Goal: Find contact information: Find contact information

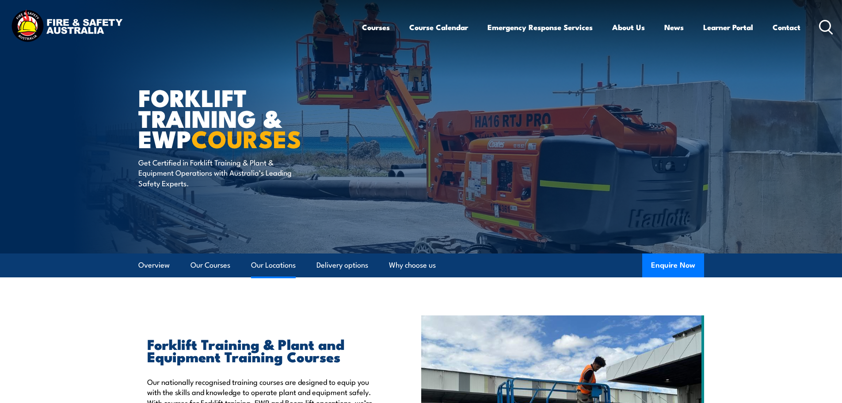
click at [287, 261] on link "Our Locations" at bounding box center [273, 264] width 45 height 23
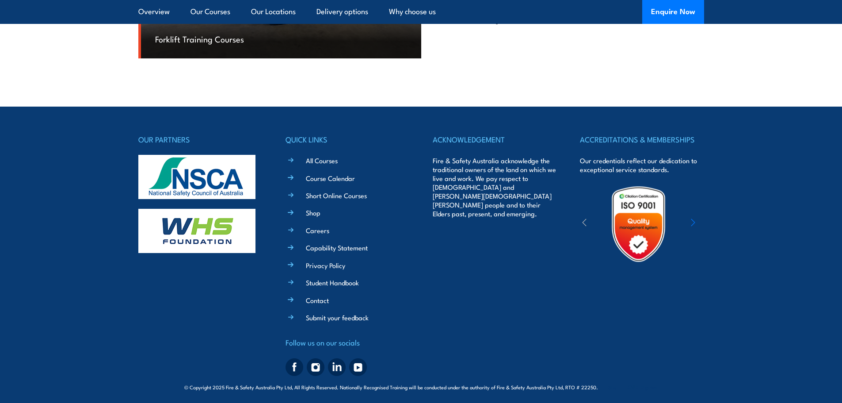
scroll to position [2745, 0]
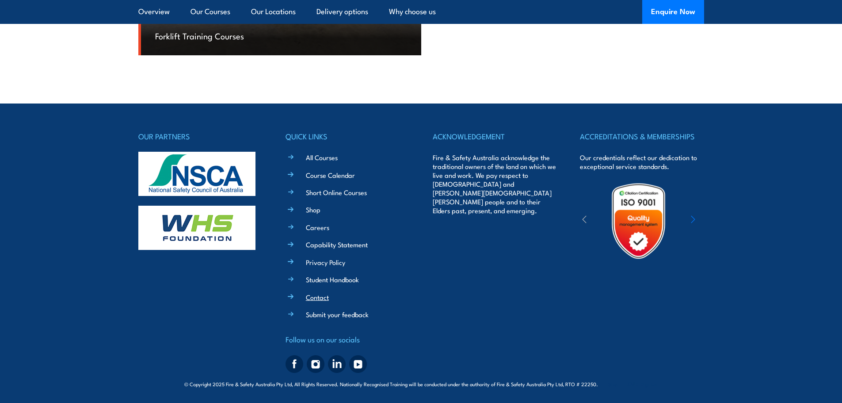
click at [319, 299] on link "Contact" at bounding box center [317, 296] width 23 height 9
click at [315, 297] on link "Contact" at bounding box center [317, 296] width 23 height 9
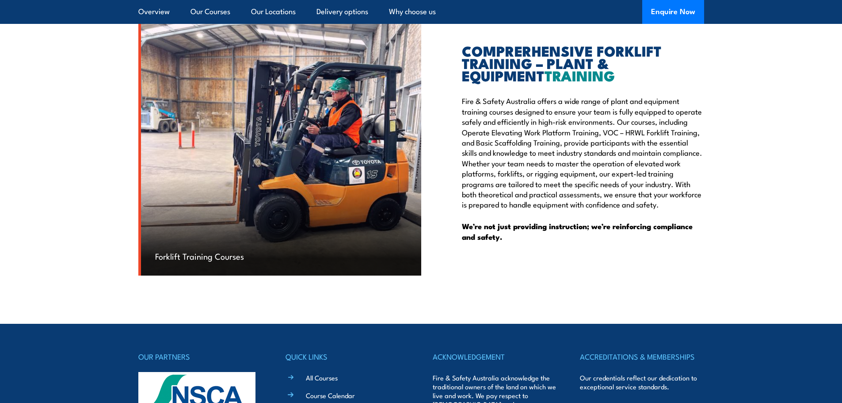
scroll to position [2524, 0]
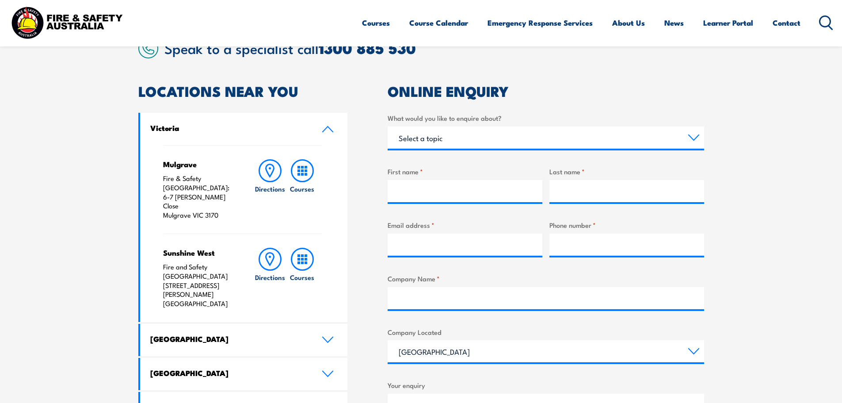
scroll to position [265, 0]
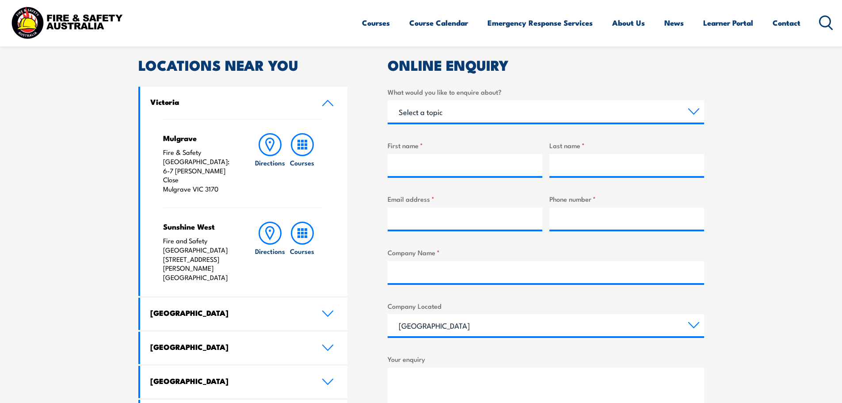
click at [327, 106] on link "Victoria" at bounding box center [244, 103] width 208 height 32
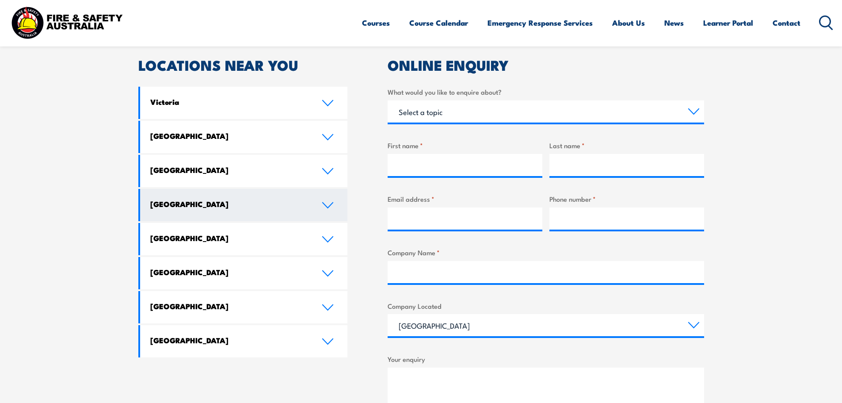
click at [192, 203] on h4 "[GEOGRAPHIC_DATA]" at bounding box center [229, 204] width 158 height 10
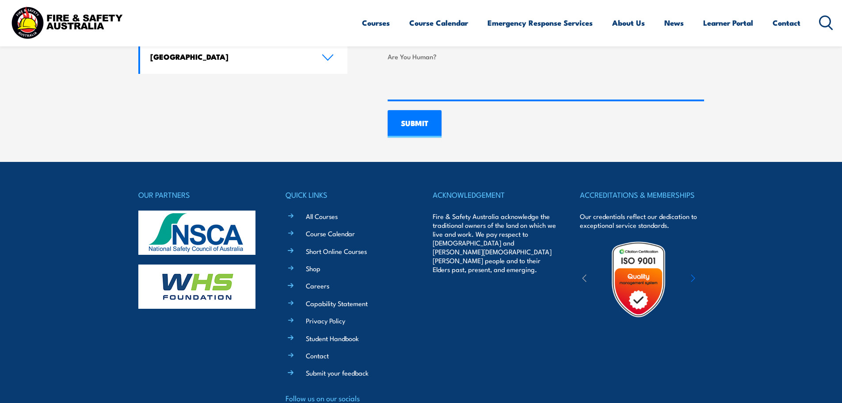
scroll to position [663, 0]
